Goal: Answer question/provide support: Share knowledge or assist other users

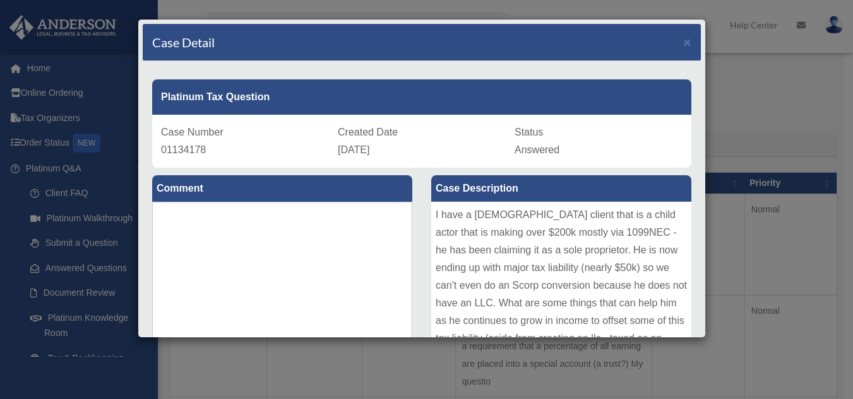
scroll to position [406, 0]
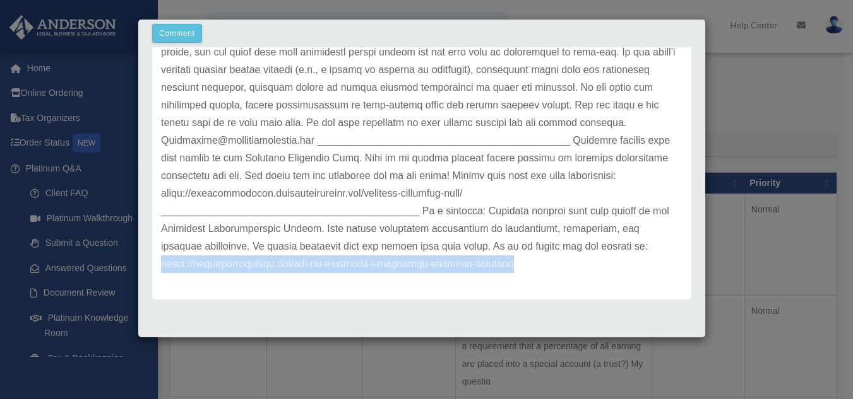
click at [100, 102] on div "Case Detail × Platinum Tax Question Case Number 01134178 Created Date [DATE] St…" at bounding box center [426, 199] width 853 height 399
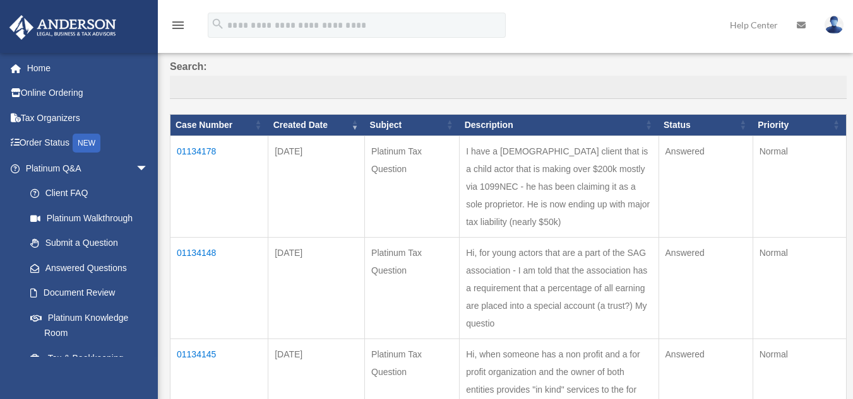
scroll to position [101, 0]
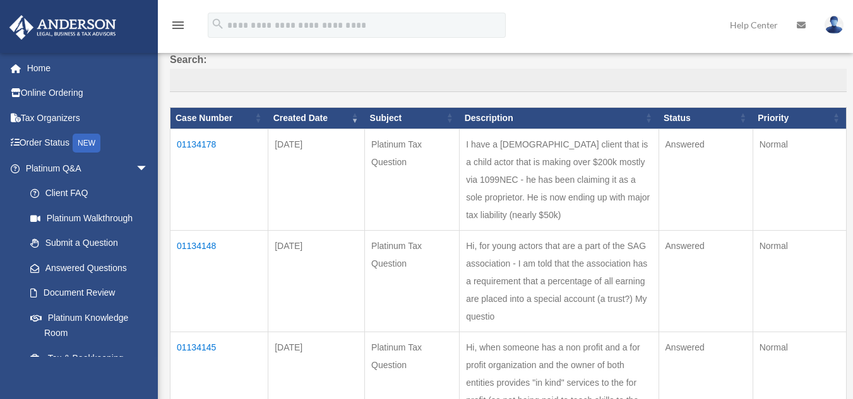
click at [181, 260] on td "01134148" at bounding box center [219, 281] width 98 height 102
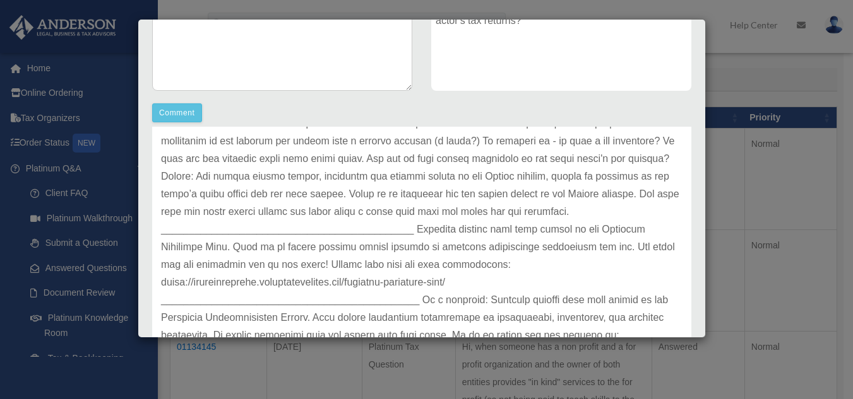
scroll to position [0, 0]
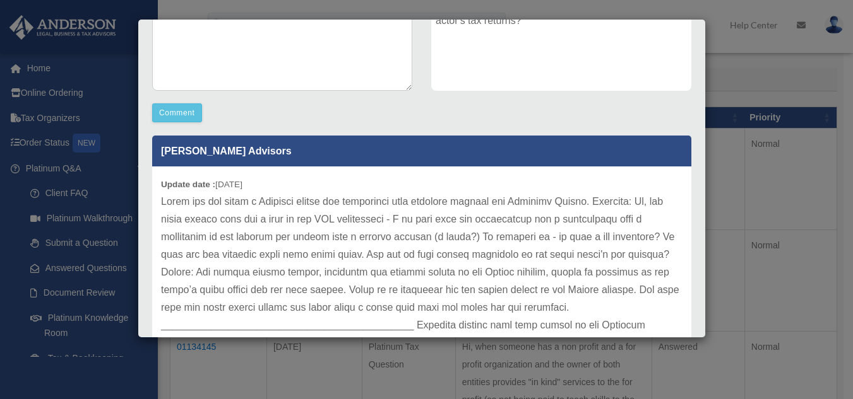
click at [822, 212] on div "Case Detail × Platinum Tax Question Case Number 01134148 Created Date [DATE] St…" at bounding box center [426, 199] width 853 height 399
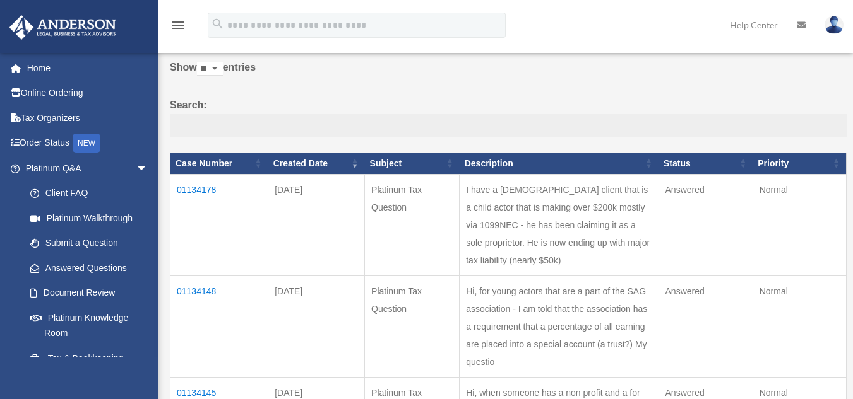
scroll to position [54, 0]
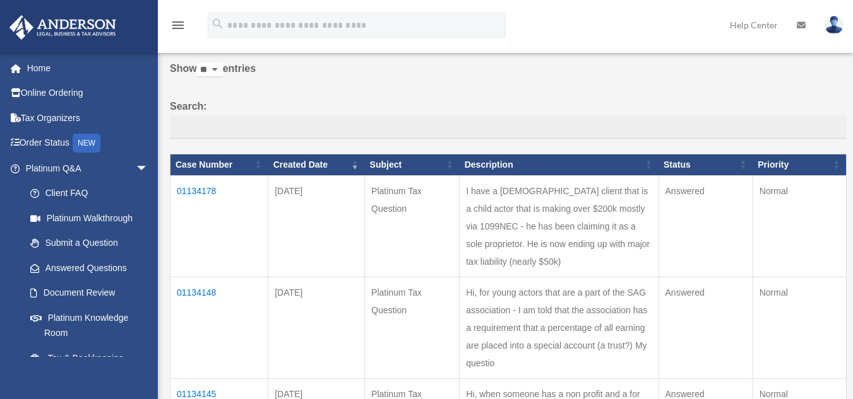
click at [187, 188] on td "01134178" at bounding box center [219, 226] width 98 height 102
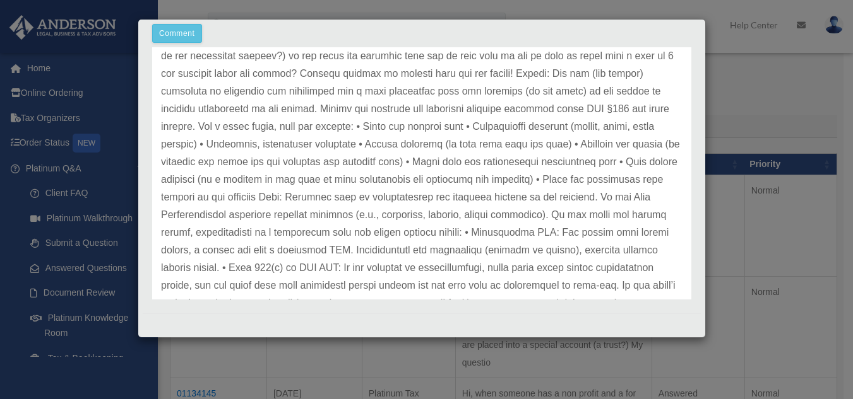
scroll to position [155, 0]
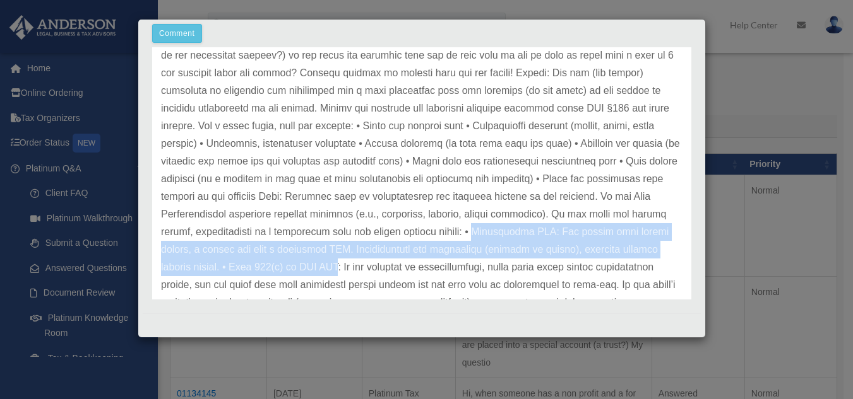
drag, startPoint x: 240, startPoint y: 250, endPoint x: 632, endPoint y: 270, distance: 391.8
click at [632, 270] on p at bounding box center [421, 232] width 521 height 548
copy p "Traditional IRA: For minors with earned income, a parent can open a custodial I…"
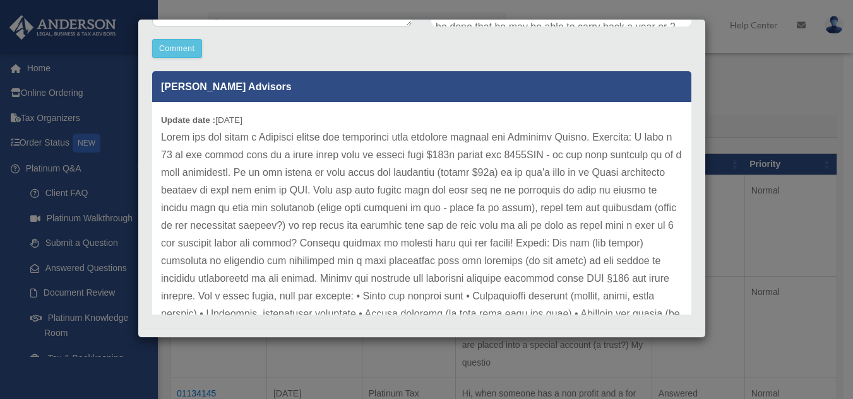
scroll to position [0, 0]
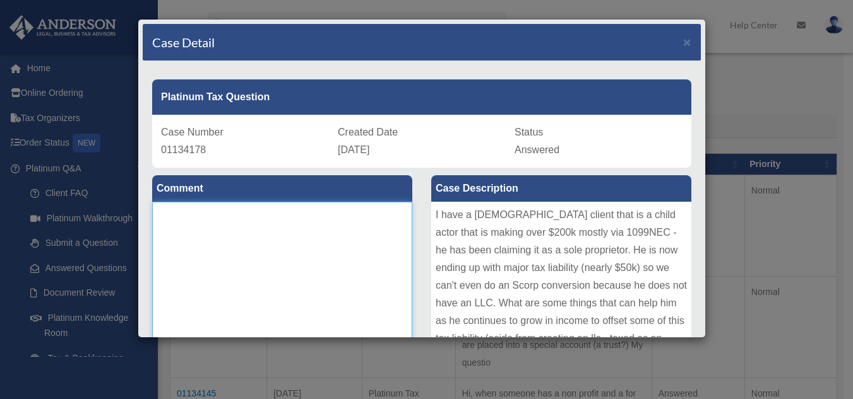
click at [228, 216] on textarea at bounding box center [282, 296] width 260 height 189
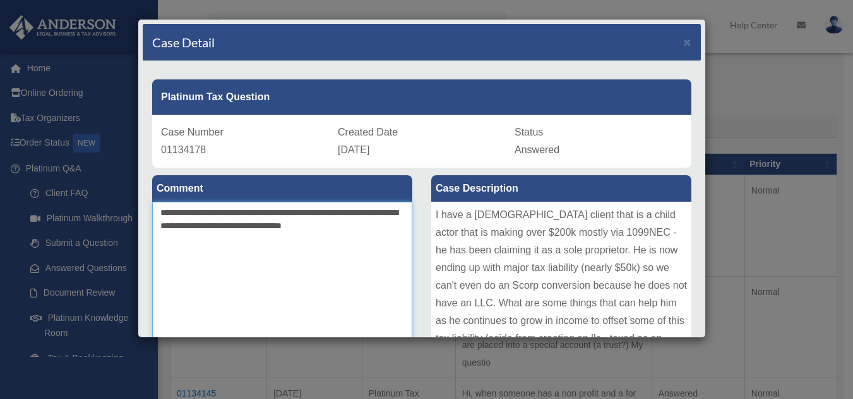
paste textarea "**********"
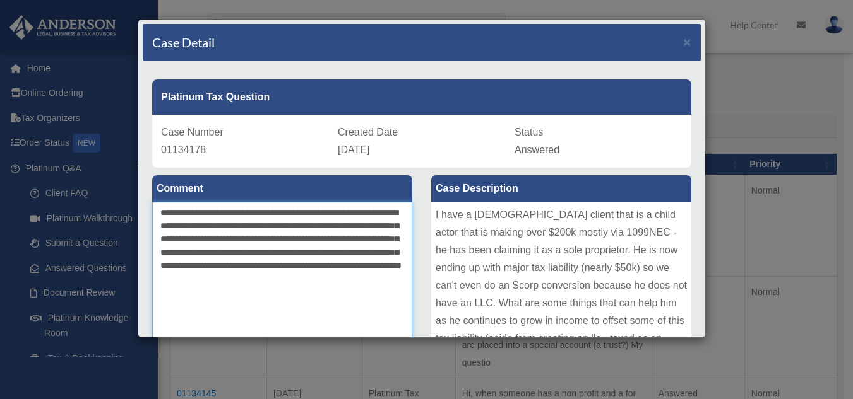
click at [264, 307] on textarea "**********" at bounding box center [282, 296] width 260 height 189
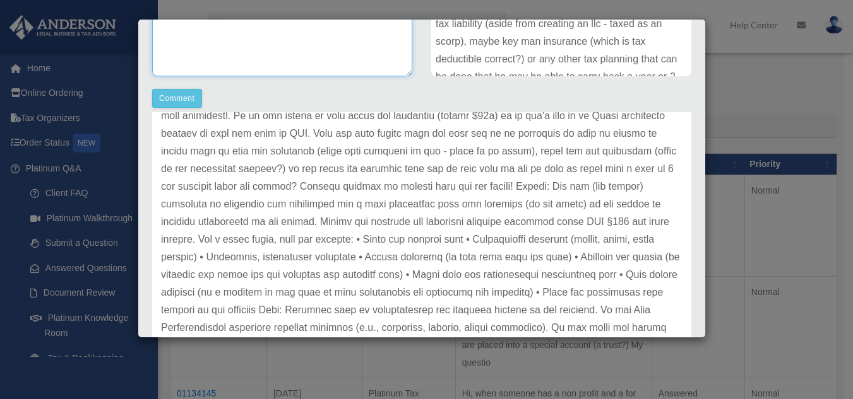
scroll to position [95, 0]
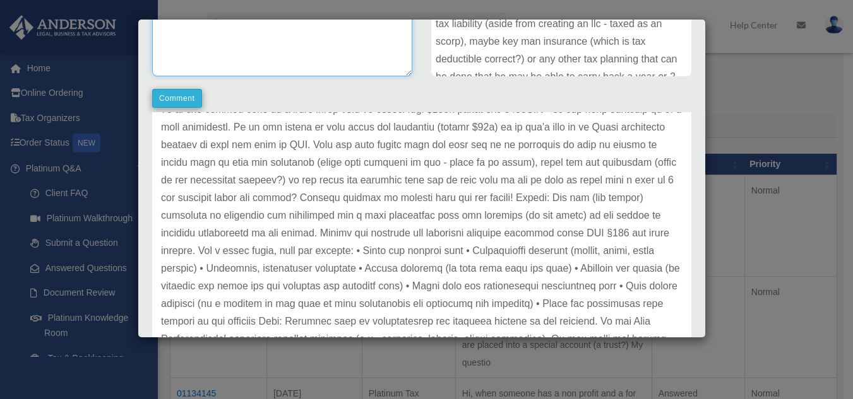
type textarea "**********"
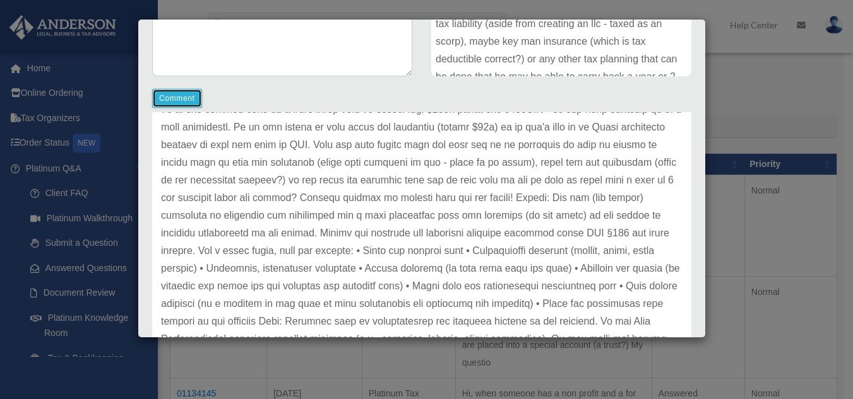
click at [170, 98] on button "Comment" at bounding box center [177, 98] width 50 height 19
